Goal: Information Seeking & Learning: Learn about a topic

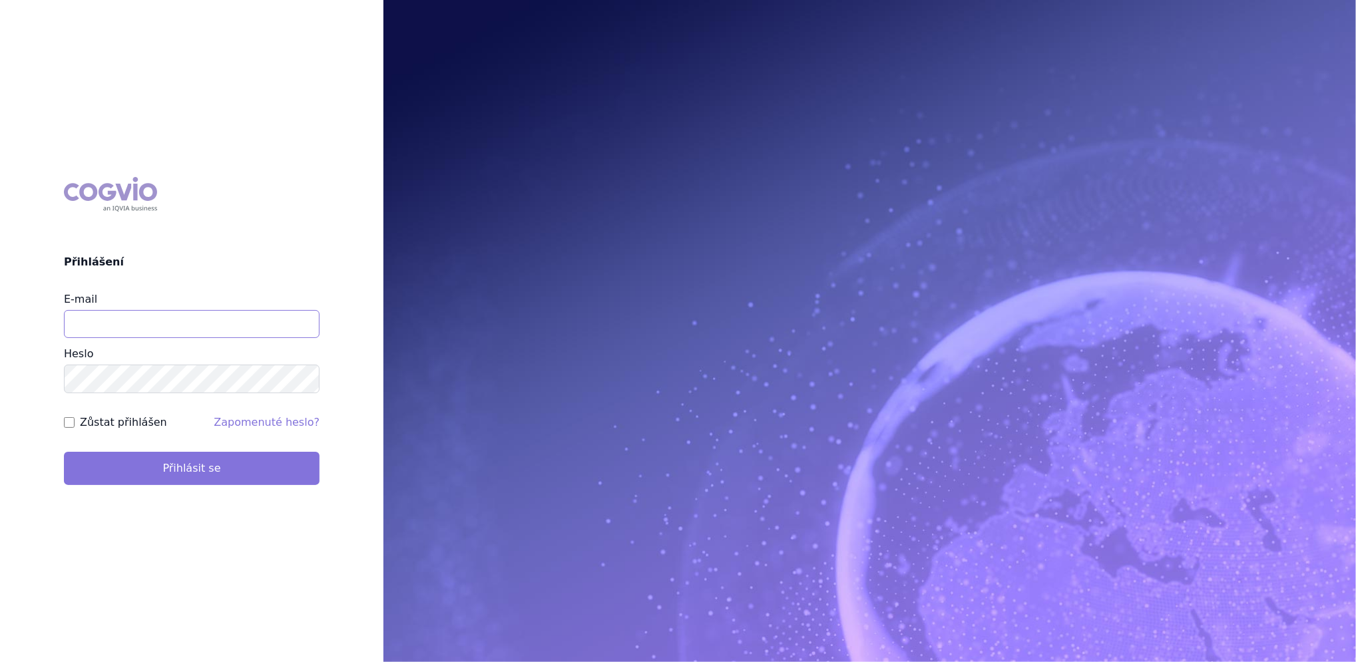
type input "katerina.hodysova_ext@nordicpharma.com"
click at [130, 461] on button "Přihlásit se" at bounding box center [192, 468] width 256 height 33
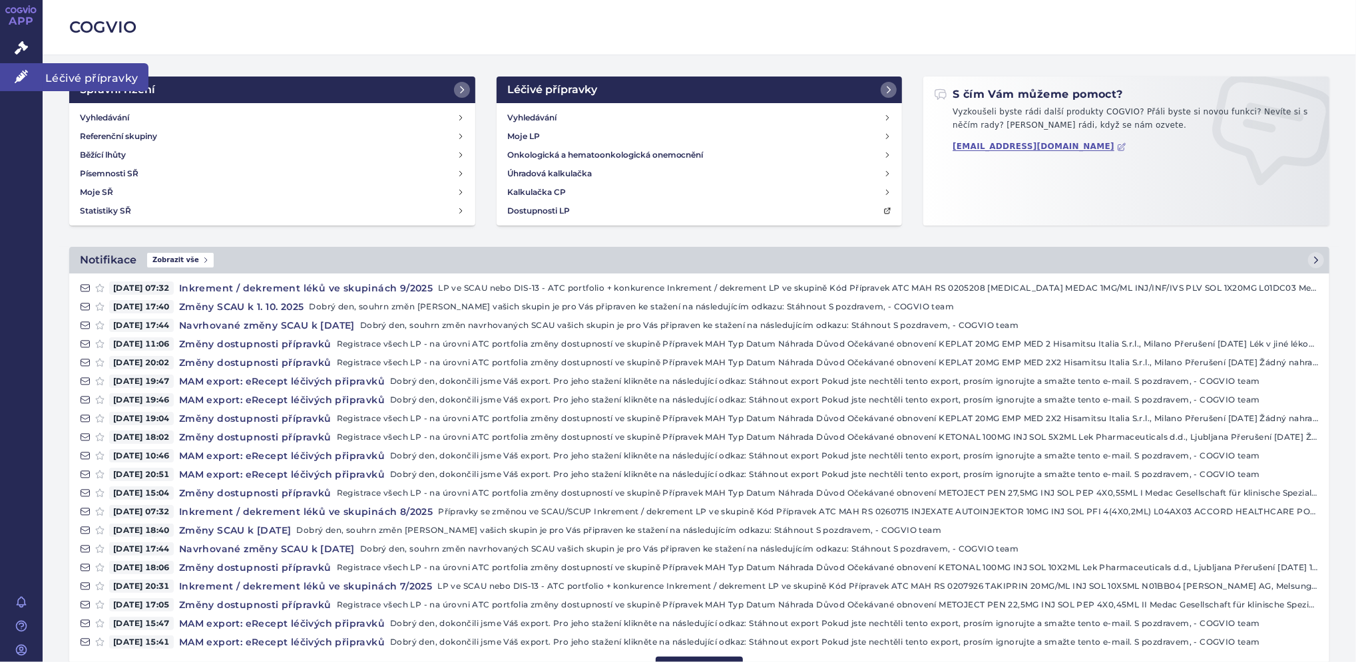
click at [25, 86] on link "Léčivé přípravky" at bounding box center [21, 77] width 43 height 28
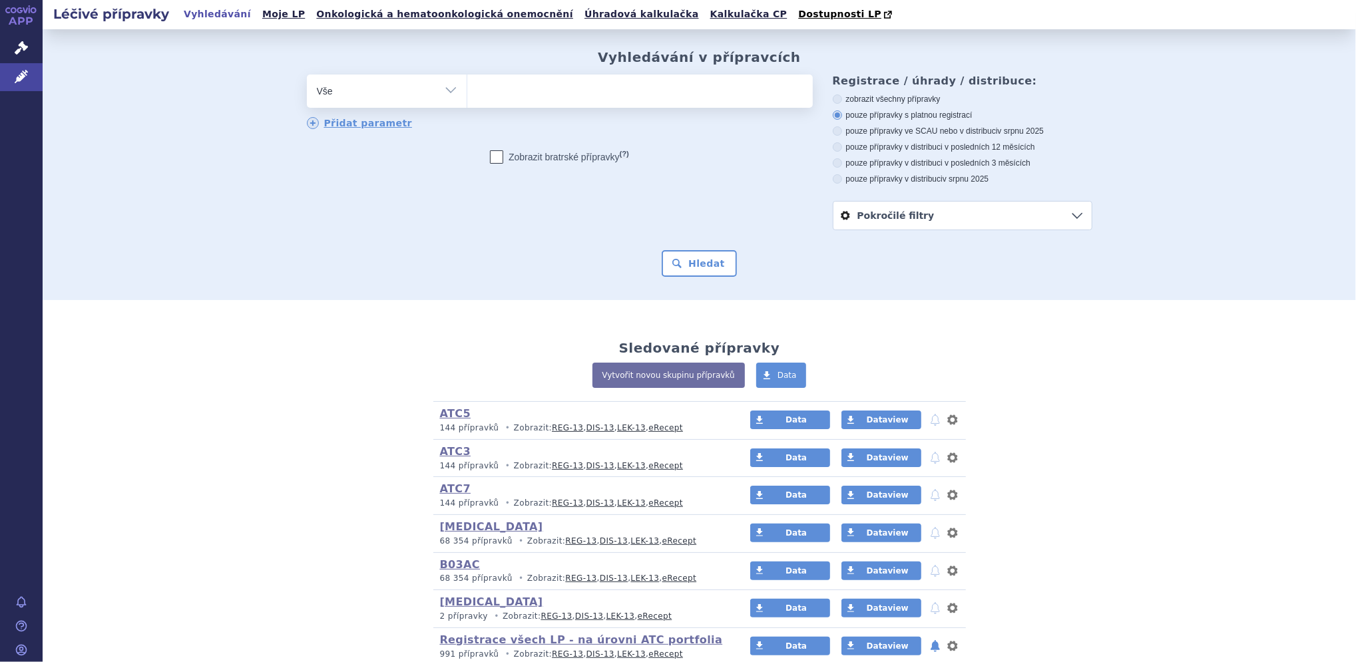
click at [325, 91] on select "Vše Přípravek/SUKL kód MAH VPOIS ATC/Aktivní látka Léková forma Síla" at bounding box center [387, 90] width 160 height 30
select select "filter-product"
click at [307, 75] on select "Vše Přípravek/SUKL kód MAH VPOIS ATC/Aktivní látka Léková forma Síla" at bounding box center [387, 90] width 160 height 30
click at [501, 96] on ul at bounding box center [639, 89] width 345 height 28
click at [467, 96] on select at bounding box center [467, 90] width 1 height 33
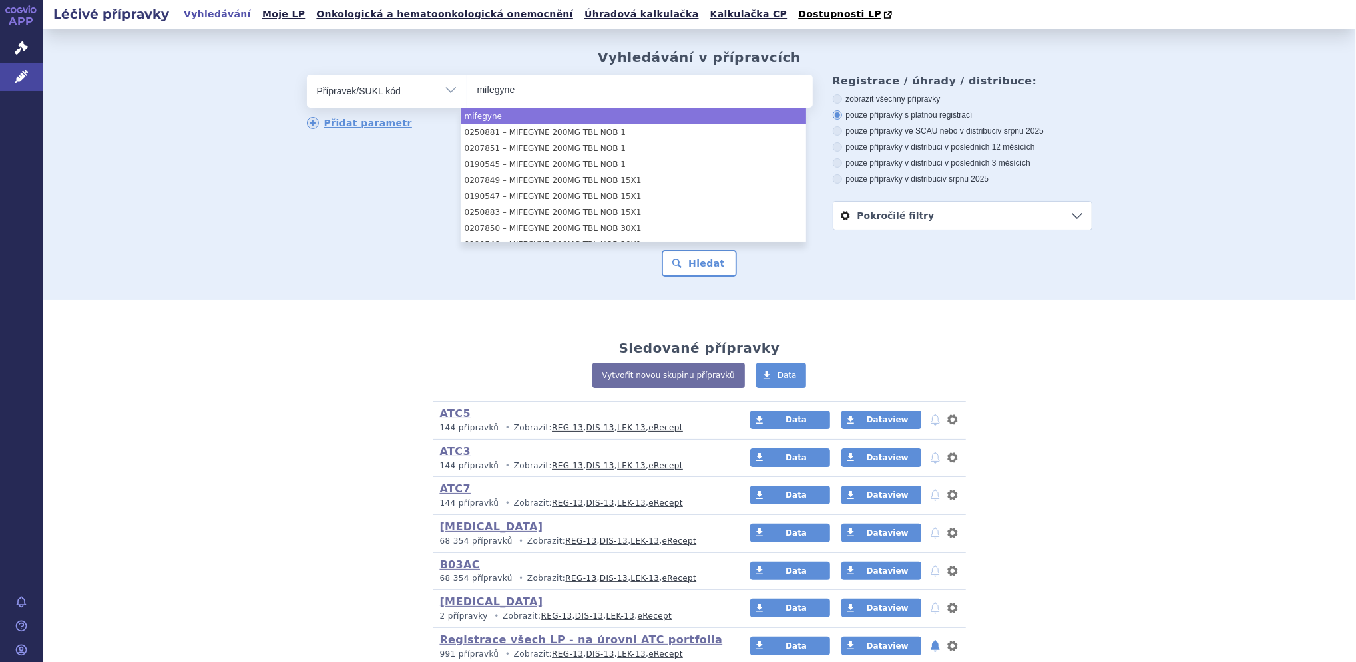
type input "mifegyne"
select select "mifegyne"
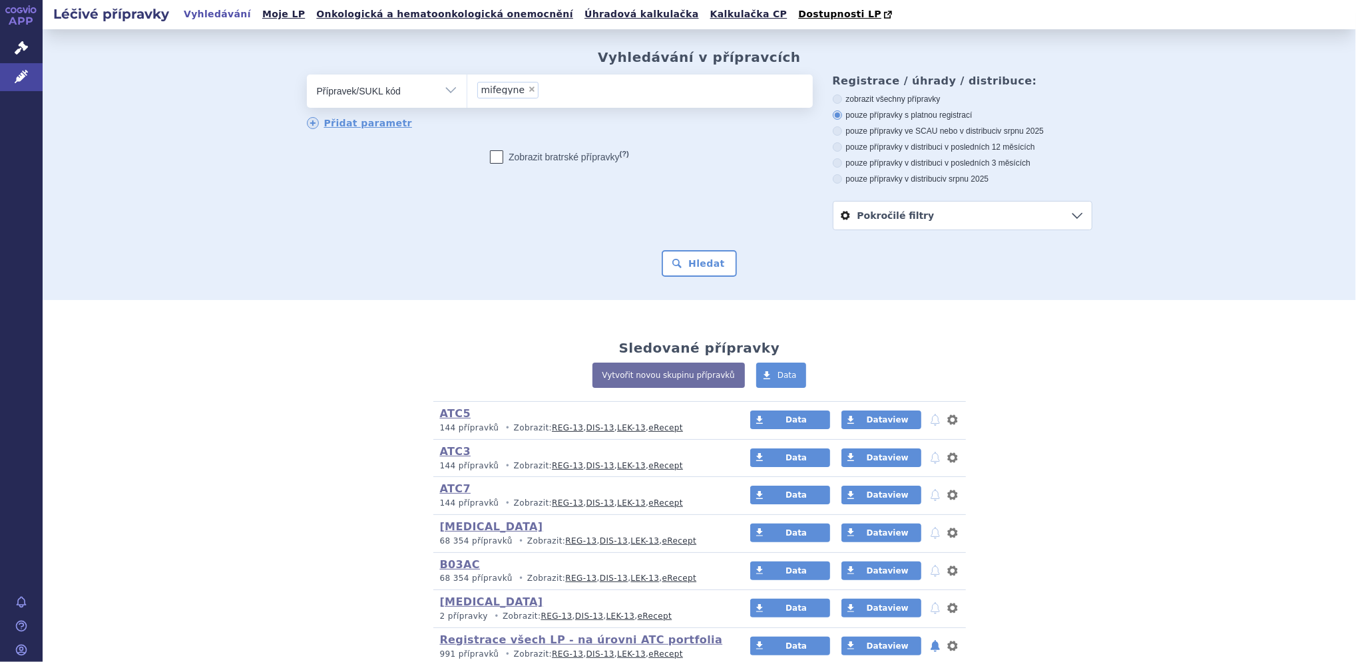
click at [833, 98] on icon at bounding box center [837, 98] width 9 height 9
click at [834, 98] on input "zobrazit všechny přípravky" at bounding box center [838, 100] width 9 height 9
radio input "true"
click at [685, 264] on button "Hledat" at bounding box center [698, 263] width 75 height 27
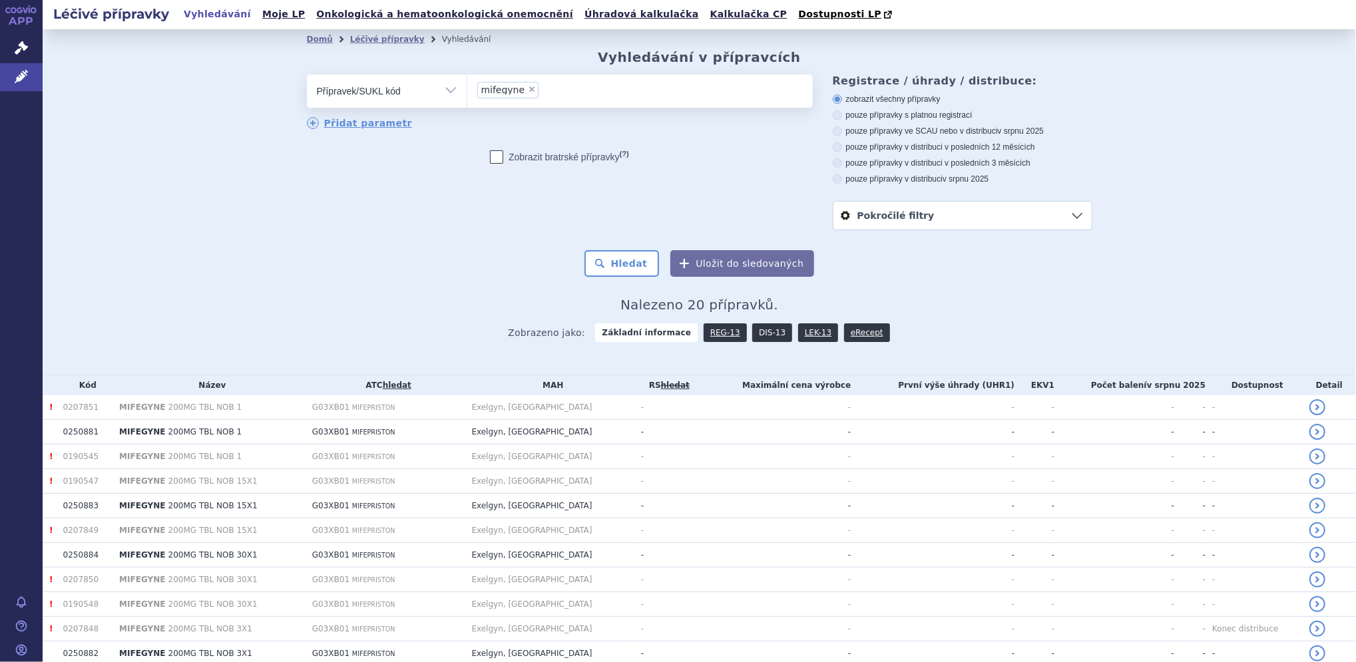
click at [763, 337] on link "DIS-13" at bounding box center [772, 332] width 40 height 19
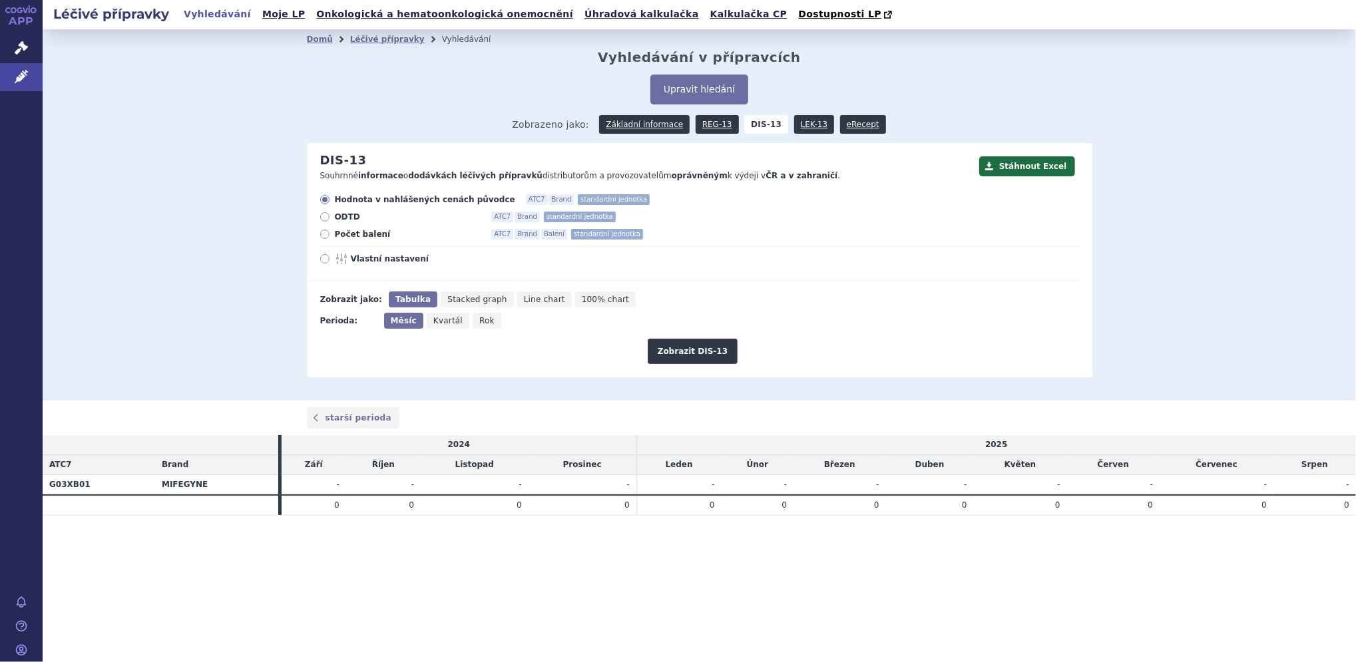
click at [327, 234] on icon at bounding box center [324, 234] width 9 height 9
click at [327, 234] on input "Počet balení ATC7 Brand Balení standardní jednotka" at bounding box center [325, 236] width 9 height 9
radio input "true"
click at [323, 258] on icon at bounding box center [324, 258] width 9 height 9
click at [323, 258] on input "Vlastní nastavení" at bounding box center [325, 260] width 9 height 9
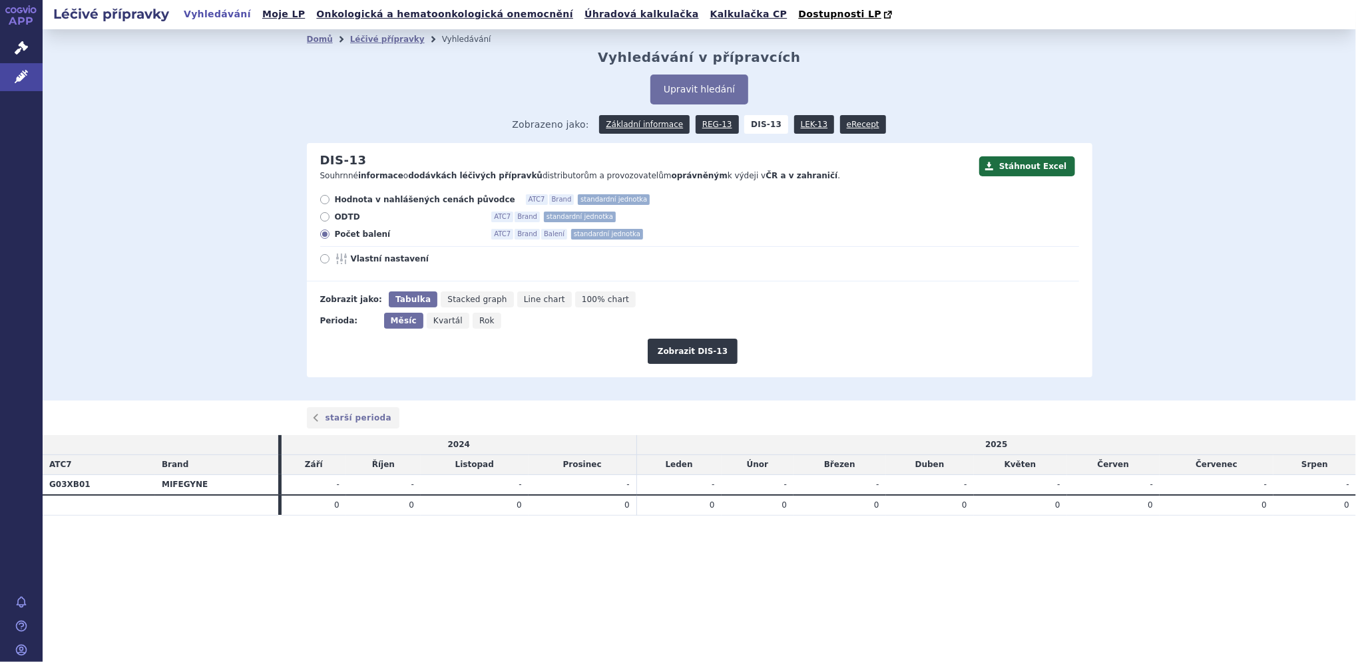
radio input "true"
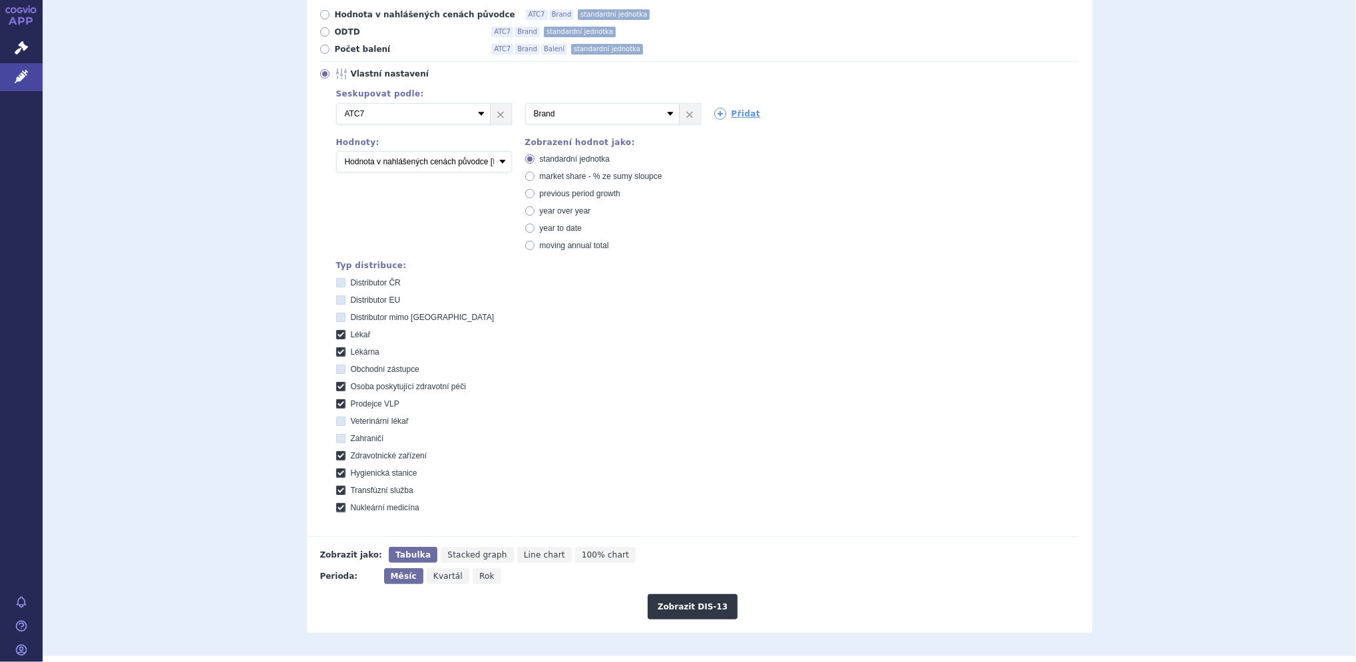
scroll to position [198, 0]
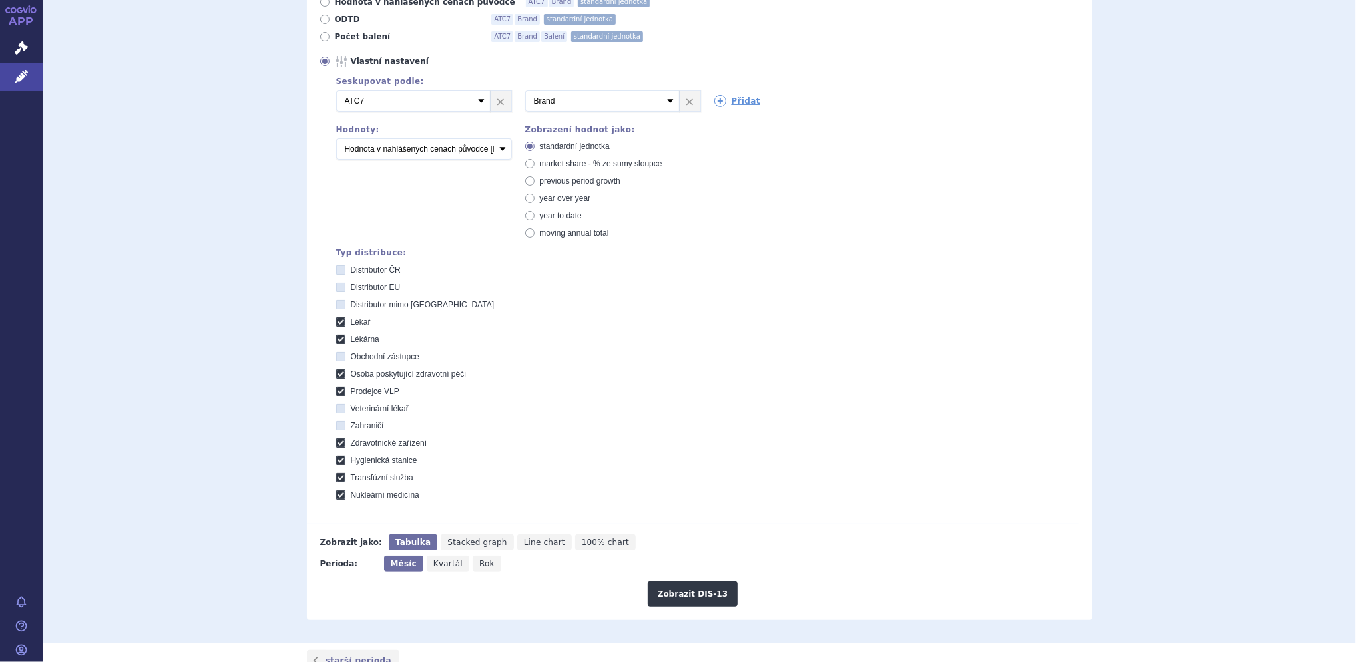
click at [336, 321] on icon at bounding box center [340, 321] width 9 height 9
click at [337, 321] on input "Lékař" at bounding box center [341, 323] width 9 height 9
checkbox input "false"
click at [336, 340] on icon at bounding box center [340, 339] width 9 height 9
click at [337, 340] on input "Lékárna" at bounding box center [341, 341] width 9 height 9
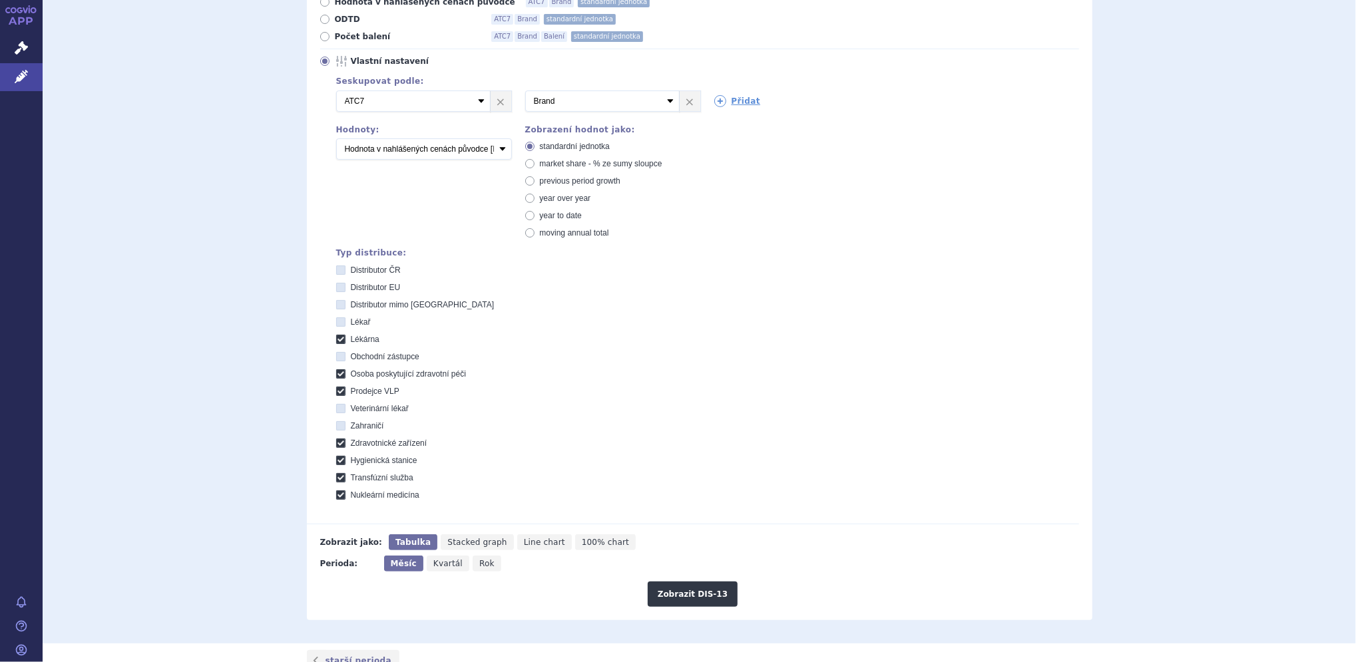
checkbox input "false"
click at [336, 373] on icon at bounding box center [340, 373] width 9 height 9
click at [337, 373] on péči "Osoba poskytující zdravotní péči" at bounding box center [341, 375] width 9 height 9
checkbox péči "false"
click at [336, 396] on label "Prodejce VLP" at bounding box center [707, 391] width 743 height 11
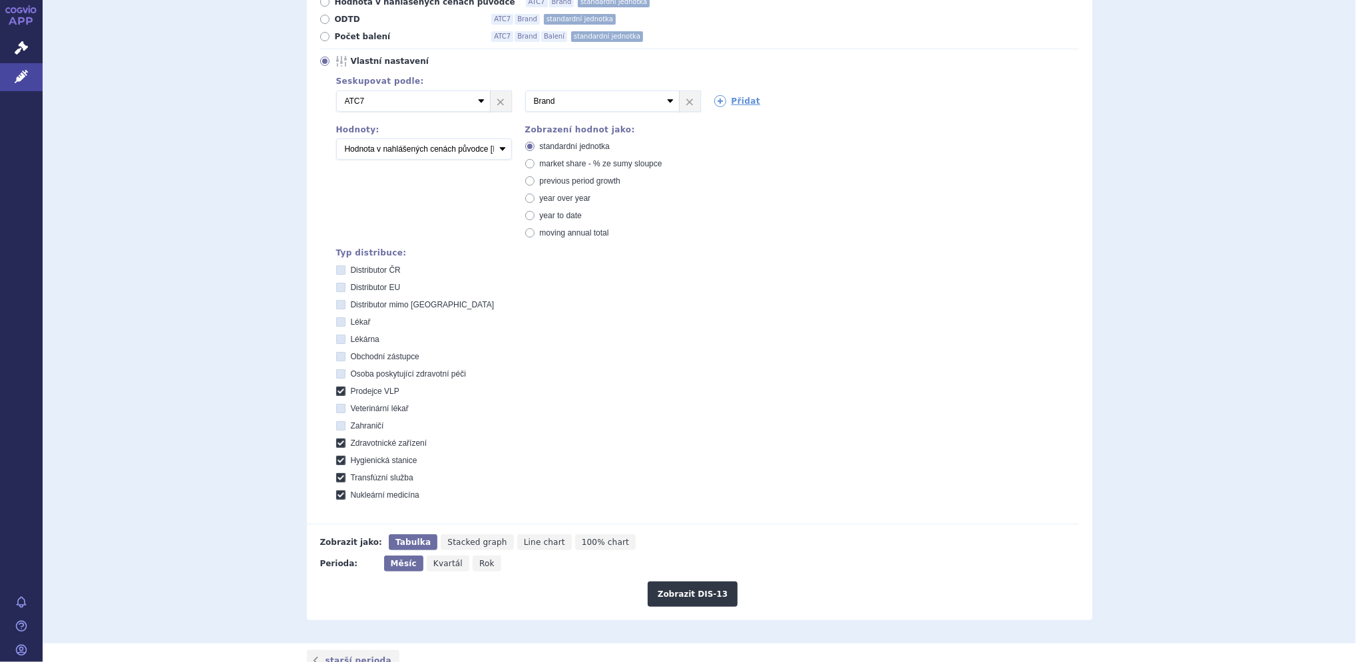
click at [337, 396] on VLP "Prodejce VLP" at bounding box center [341, 393] width 9 height 9
checkbox VLP "false"
click at [336, 440] on icon at bounding box center [340, 443] width 9 height 9
click at [337, 441] on zařízení "Zdravotnické zařízení" at bounding box center [341, 445] width 9 height 9
checkbox zařízení "false"
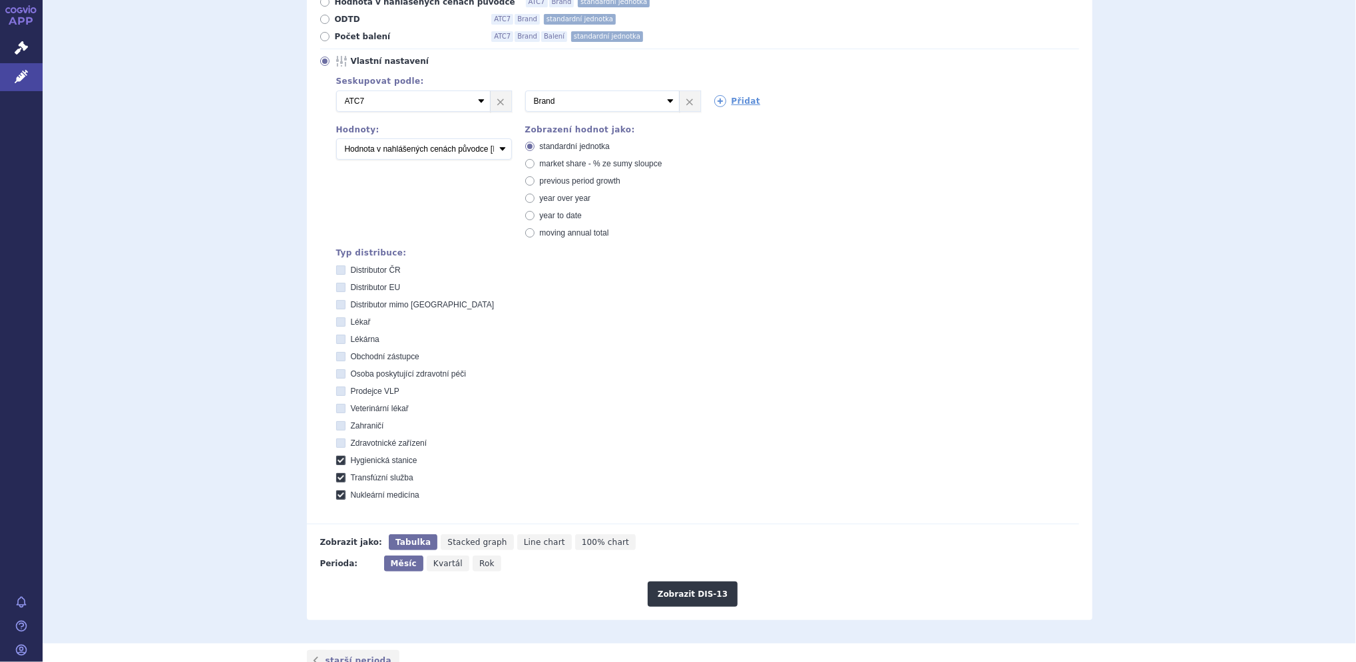
click at [336, 457] on icon at bounding box center [340, 460] width 9 height 9
click at [337, 458] on stanice "Hygienická stanice" at bounding box center [341, 462] width 9 height 9
checkbox stanice "false"
click at [336, 477] on icon at bounding box center [340, 477] width 9 height 9
click at [337, 477] on služba "Transfúzní služba" at bounding box center [341, 479] width 9 height 9
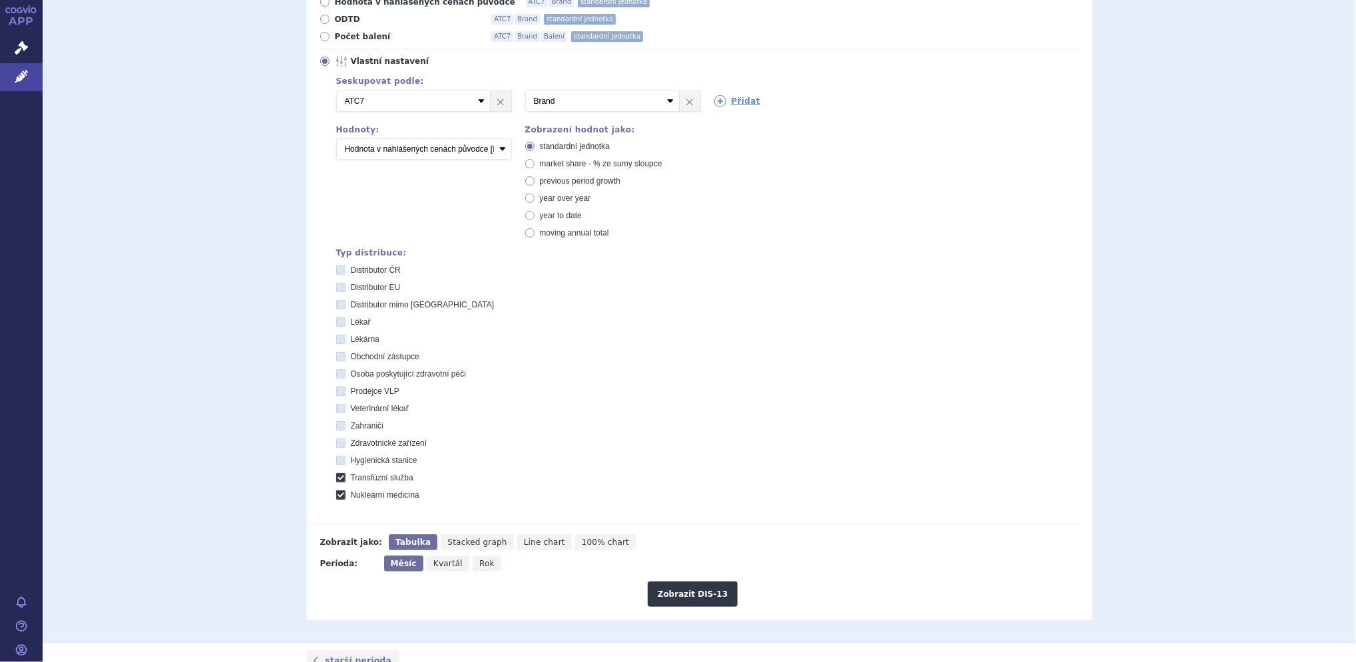
checkbox služba "false"
click at [336, 492] on icon at bounding box center [340, 494] width 9 height 9
click at [337, 492] on medicína "Nukleární medicína" at bounding box center [341, 496] width 9 height 9
checkbox medicína "false"
click at [336, 274] on icon at bounding box center [340, 270] width 9 height 9
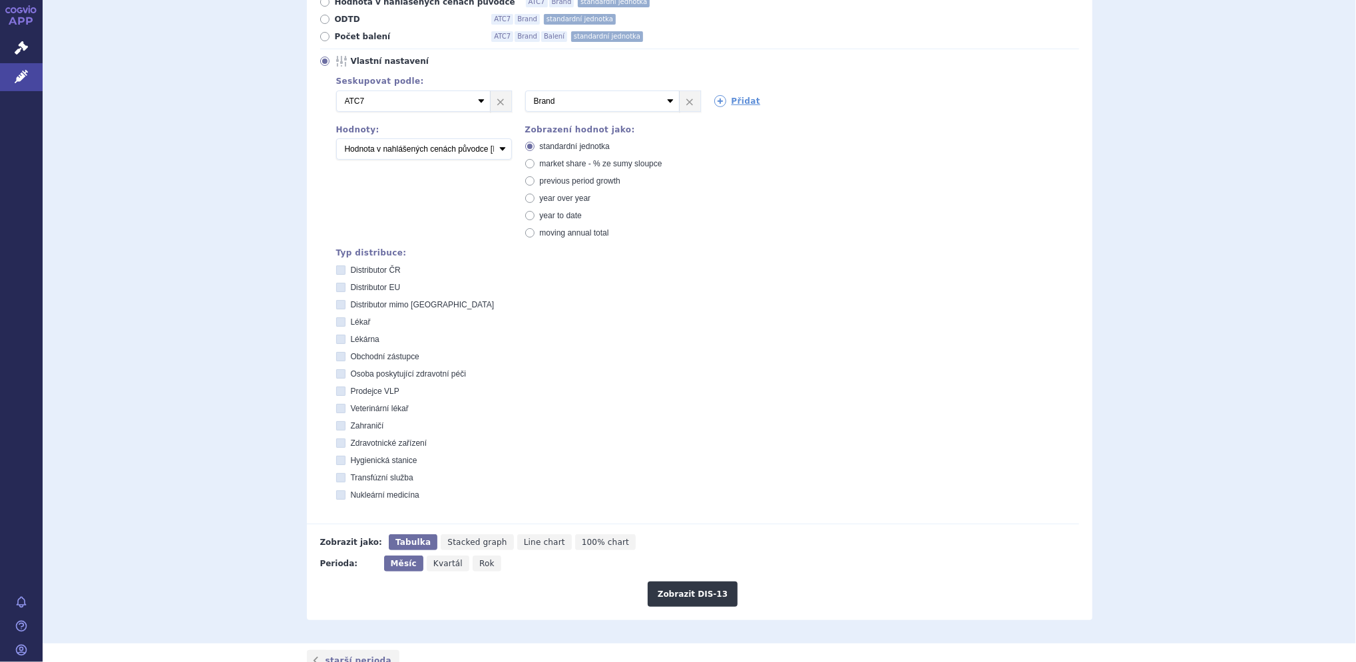
click at [337, 274] on ČR "Distributor ČR" at bounding box center [341, 272] width 9 height 9
checkbox ČR "true"
click at [320, 35] on icon at bounding box center [324, 36] width 9 height 9
click at [321, 35] on input "Počet balení ATC7 Brand Balení standardní jednotka" at bounding box center [325, 38] width 9 height 9
radio input "true"
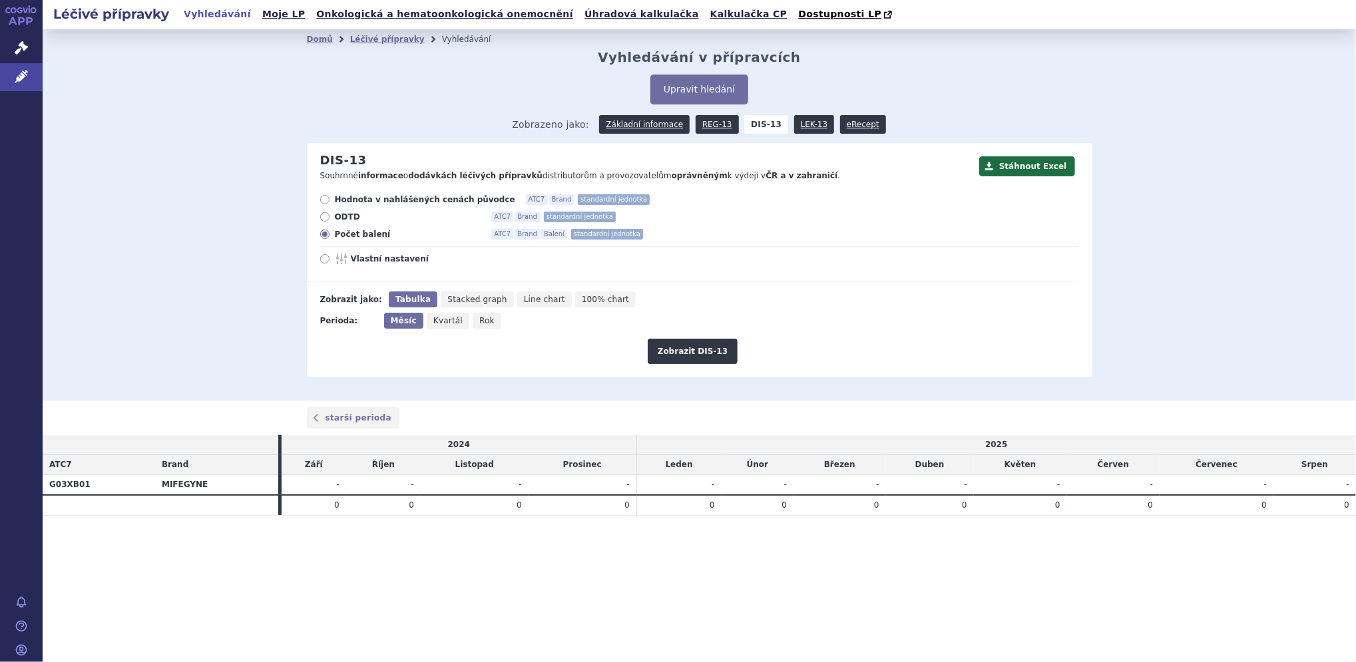
scroll to position [0, 0]
click at [325, 261] on icon at bounding box center [324, 258] width 9 height 9
click at [325, 261] on input "Vlastní nastavení" at bounding box center [325, 260] width 9 height 9
radio input "true"
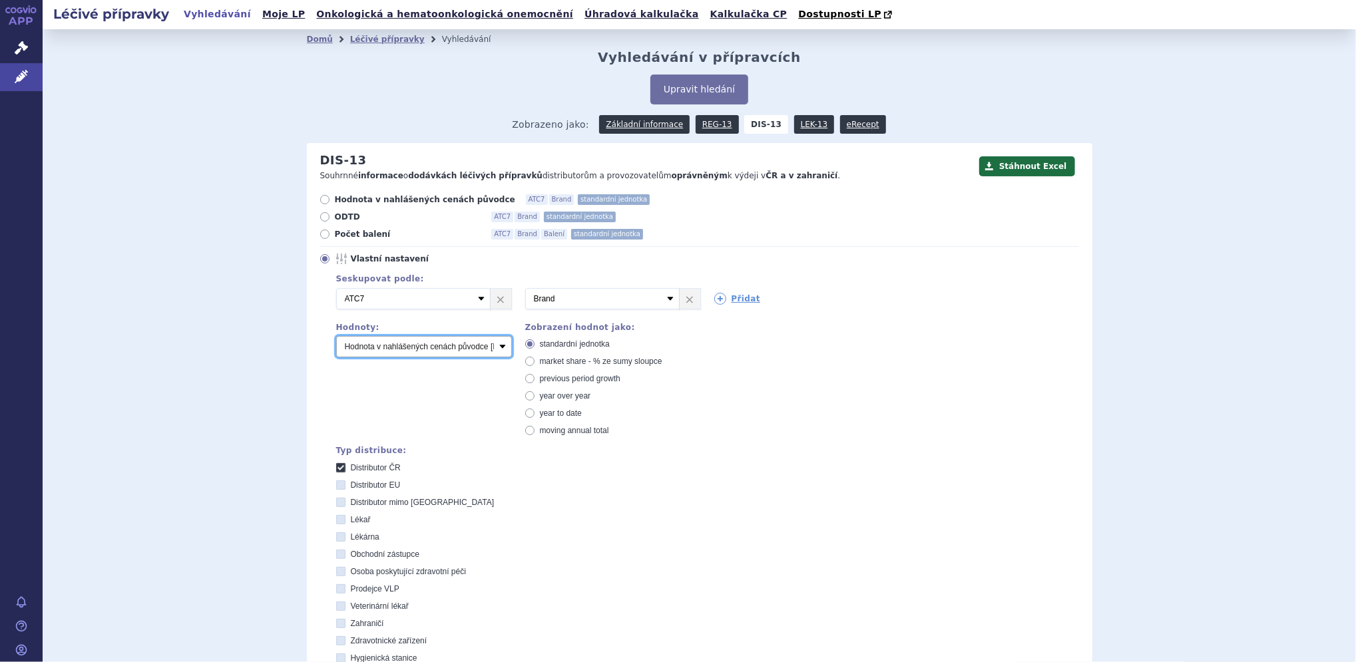
click at [389, 347] on select "Počet balení Hodnota v nahlášených cenách původce [DIS-13] Hodnota v maximálníc…" at bounding box center [424, 346] width 176 height 21
select select "packages"
click at [336, 337] on select "Počet balení Hodnota v nahlášených cenách původce [DIS-13] Hodnota v maximálníc…" at bounding box center [424, 346] width 176 height 21
click at [1044, 172] on button "Stáhnout Excel" at bounding box center [1027, 166] width 96 height 20
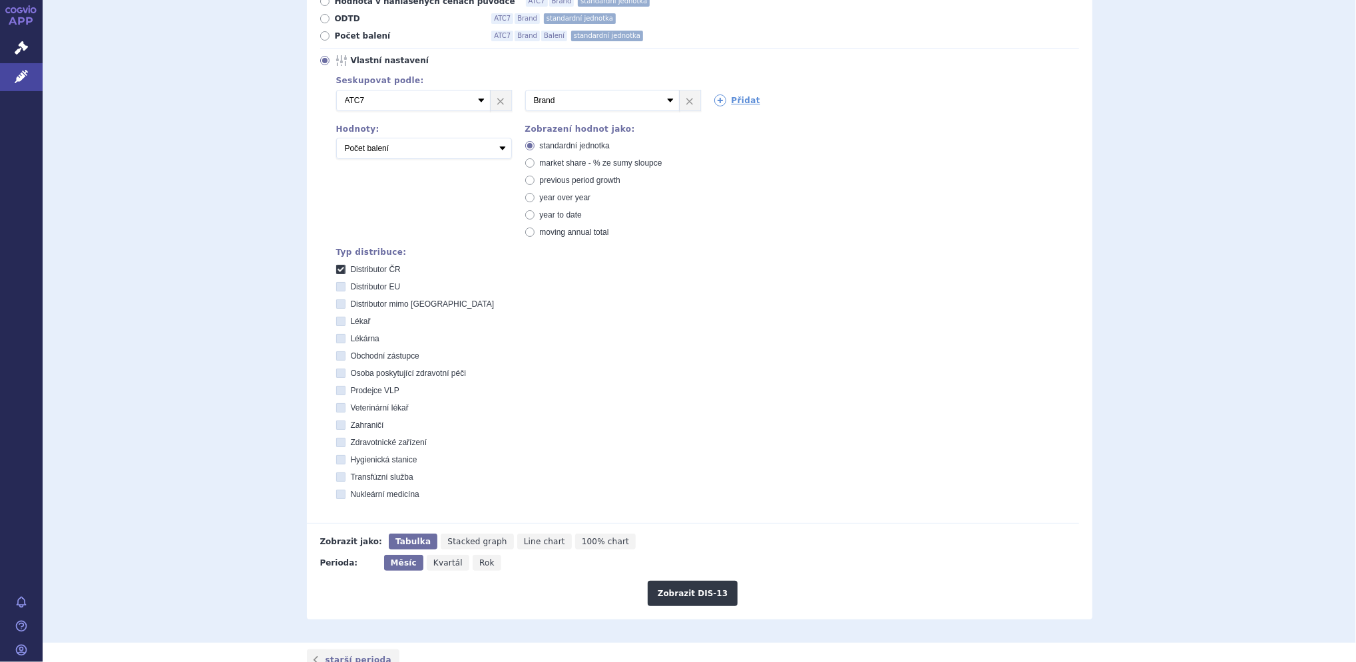
scroll to position [253, 0]
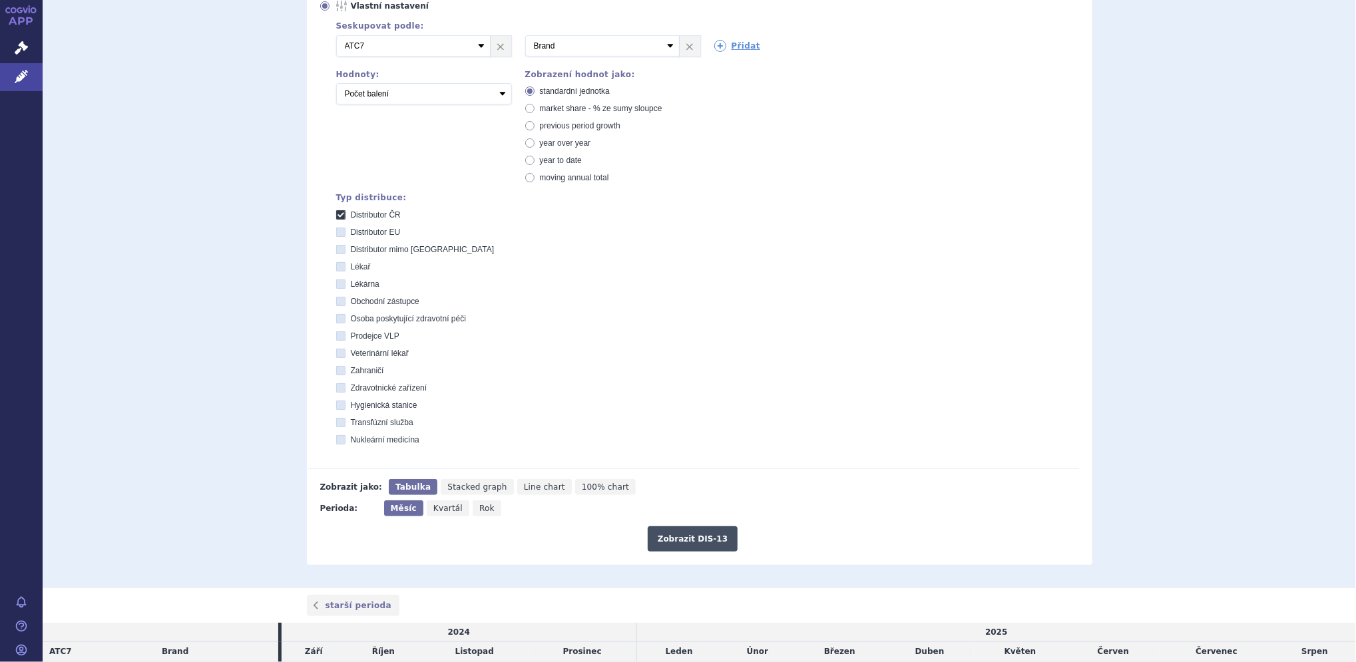
click at [709, 538] on button "Zobrazit DIS-13" at bounding box center [693, 538] width 90 height 25
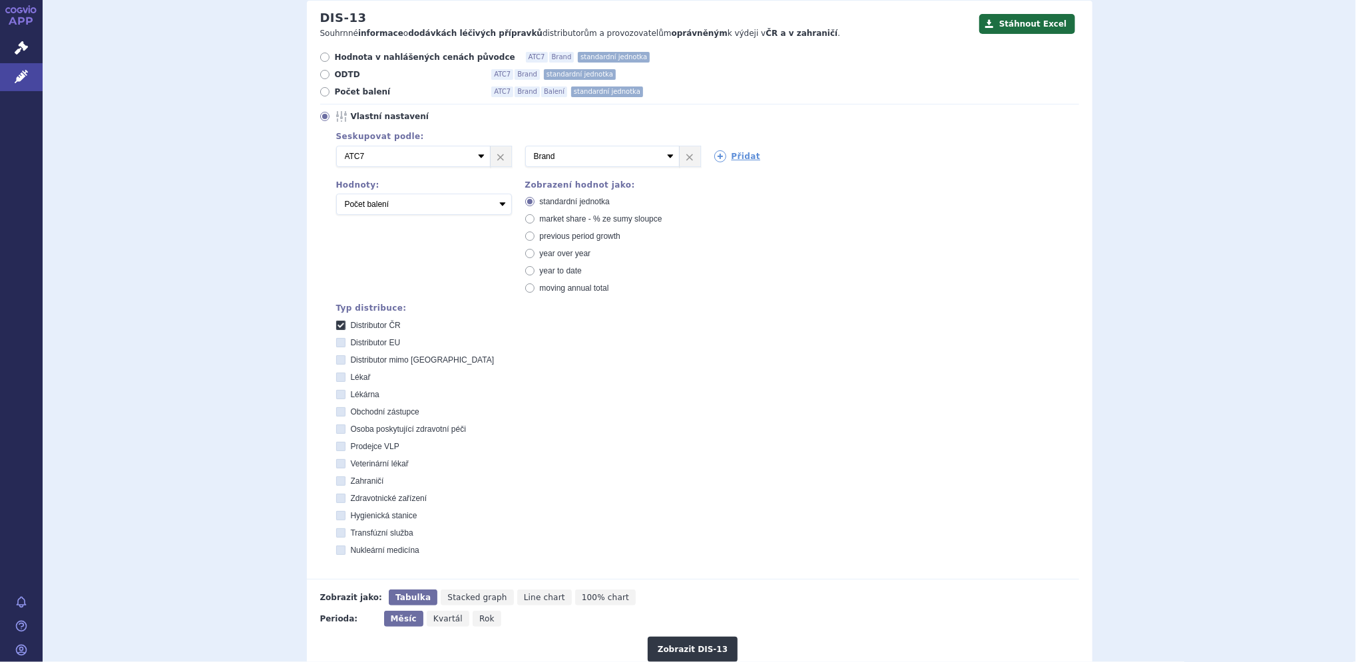
scroll to position [139, 0]
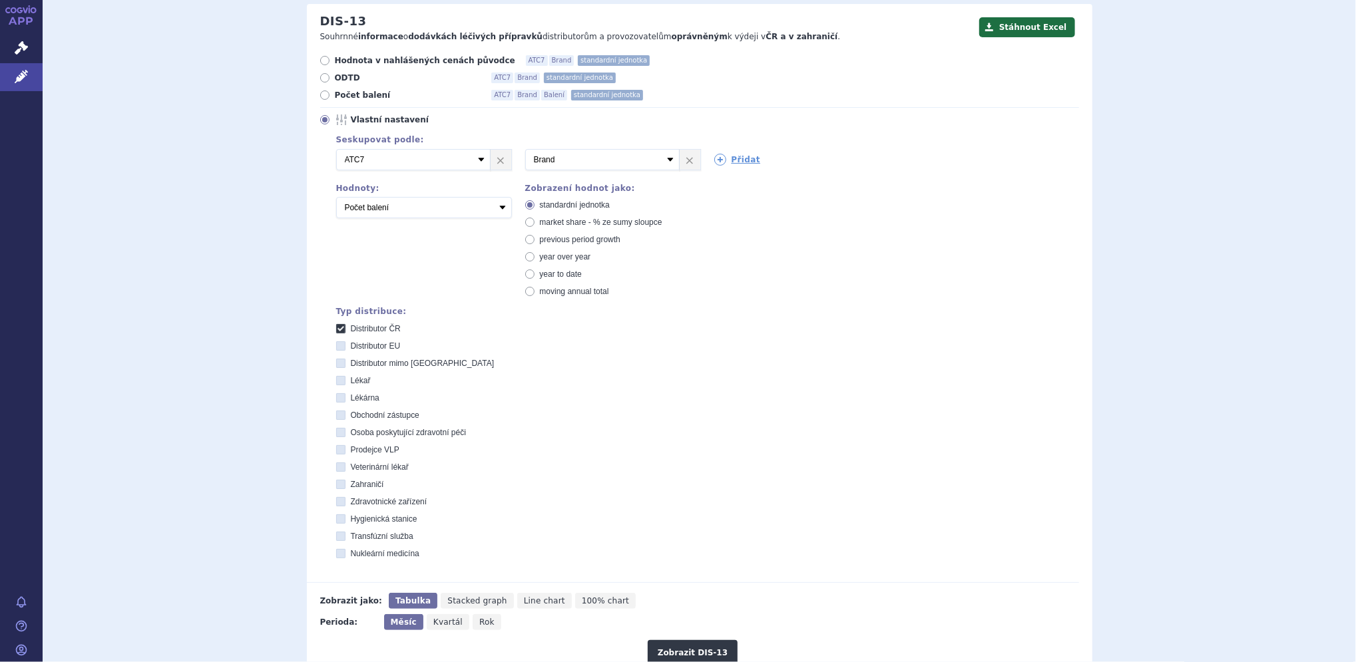
click at [479, 622] on span "Rok" at bounding box center [486, 622] width 15 height 9
click at [472, 622] on input "Rok" at bounding box center [476, 618] width 9 height 9
radio input "true"
click at [671, 650] on button "Zobrazit DIS-13" at bounding box center [693, 652] width 90 height 25
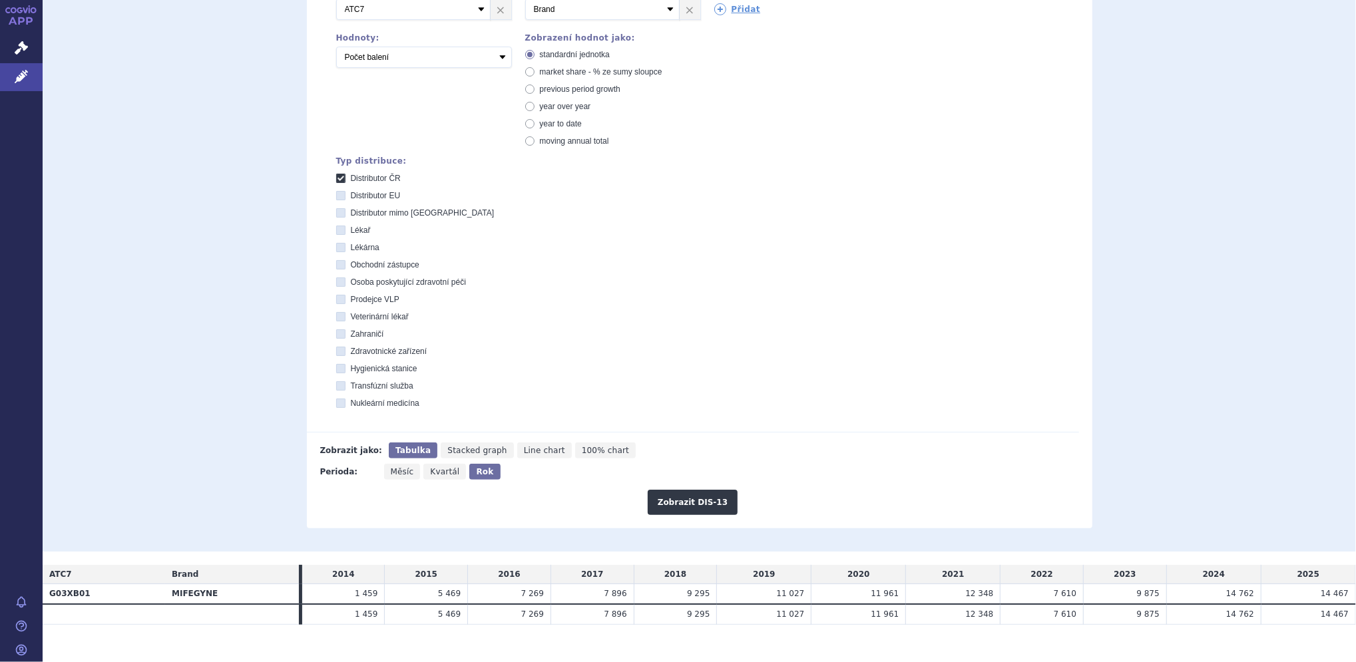
scroll to position [305, 0]
